Goal: Navigation & Orientation: Find specific page/section

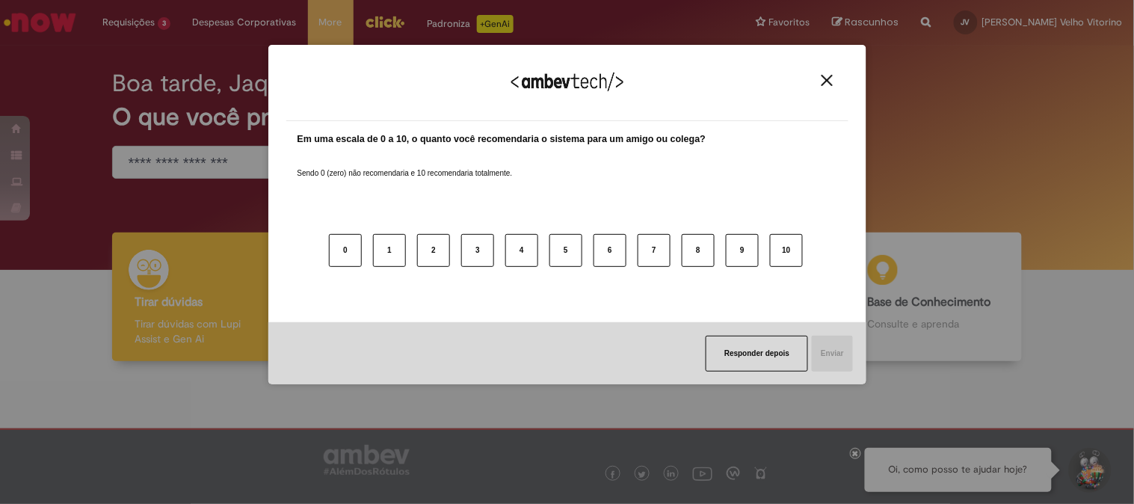
click at [827, 79] on img "Close" at bounding box center [826, 80] width 11 height 11
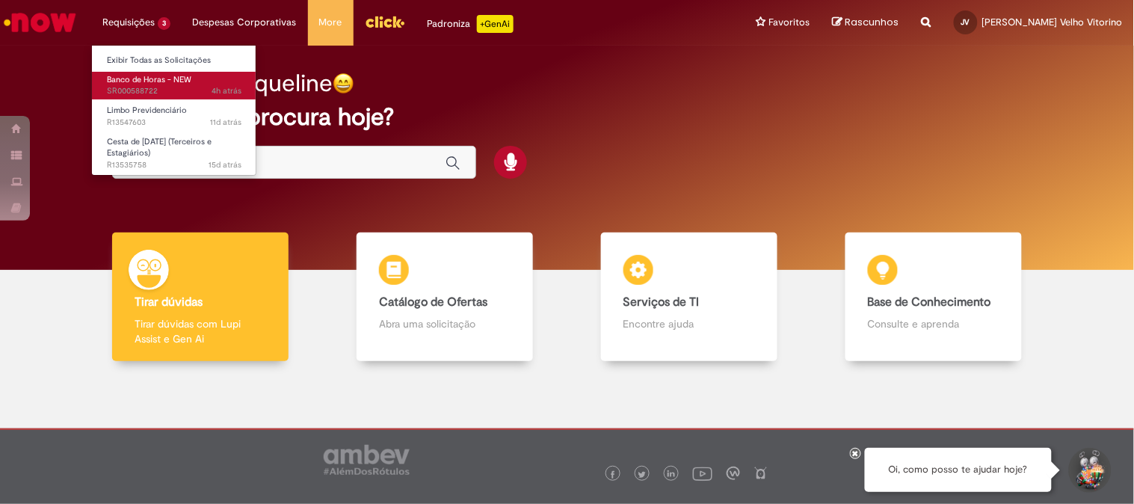
click at [185, 82] on span "Banco de Horas - NEW" at bounding box center [149, 79] width 84 height 11
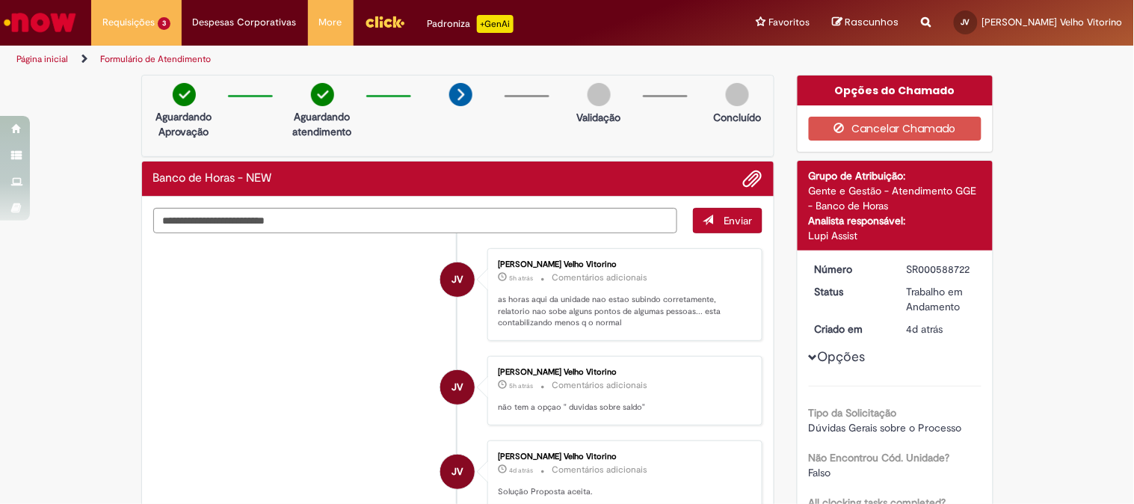
click at [58, 32] on img "Ir para a Homepage" at bounding box center [39, 22] width 77 height 30
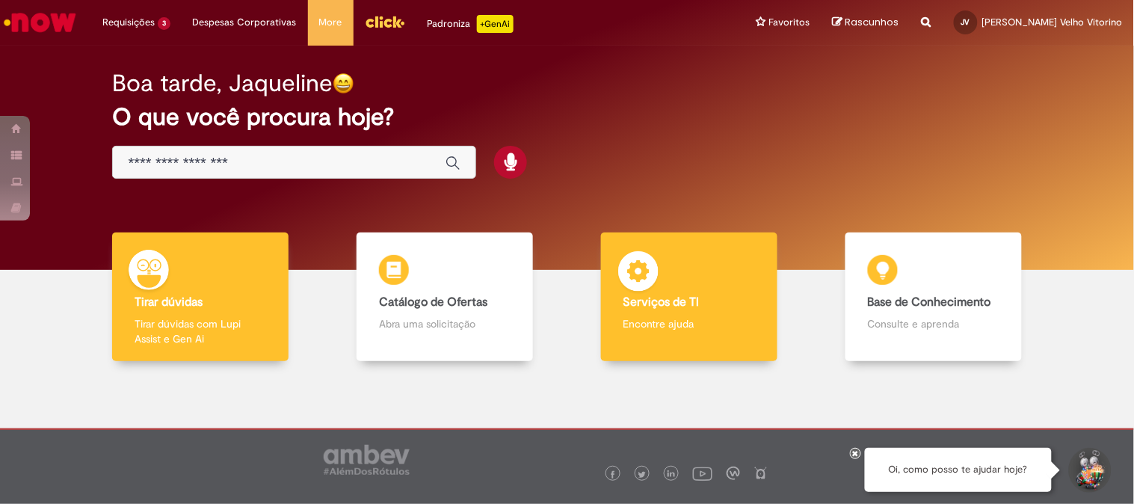
click at [671, 324] on p "Encontre ajuda" at bounding box center [689, 323] width 132 height 15
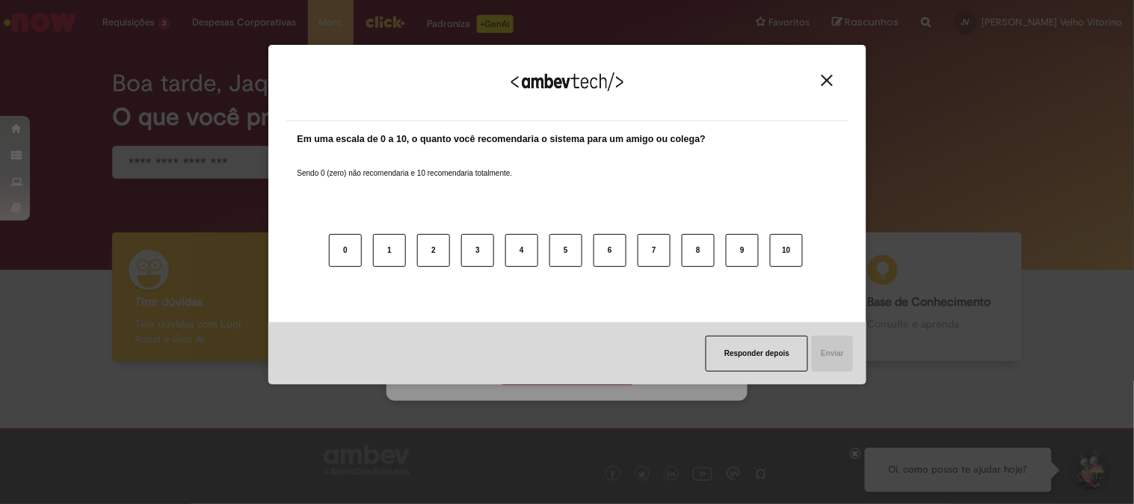
click at [572, 367] on div "Agradecemos seu feedback! Em uma escala de 0 a 10, o quanto você recomendaria o…" at bounding box center [567, 214] width 598 height 477
drag, startPoint x: 826, startPoint y: 78, endPoint x: 768, endPoint y: 183, distance: 120.4
click at [825, 80] on img "Close" at bounding box center [826, 80] width 11 height 11
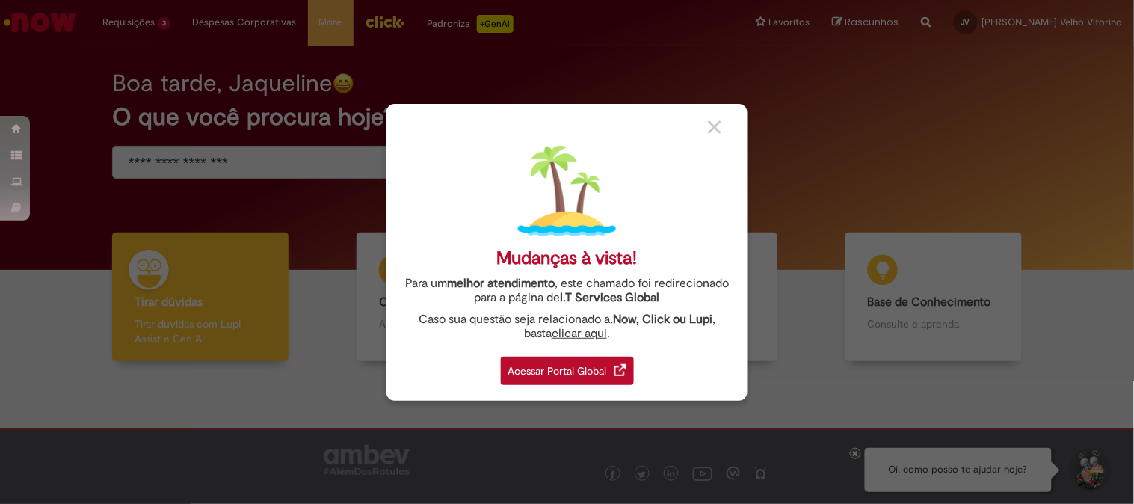
click at [588, 366] on div "Acessar Portal Global" at bounding box center [567, 370] width 133 height 28
